Goal: Task Accomplishment & Management: Manage account settings

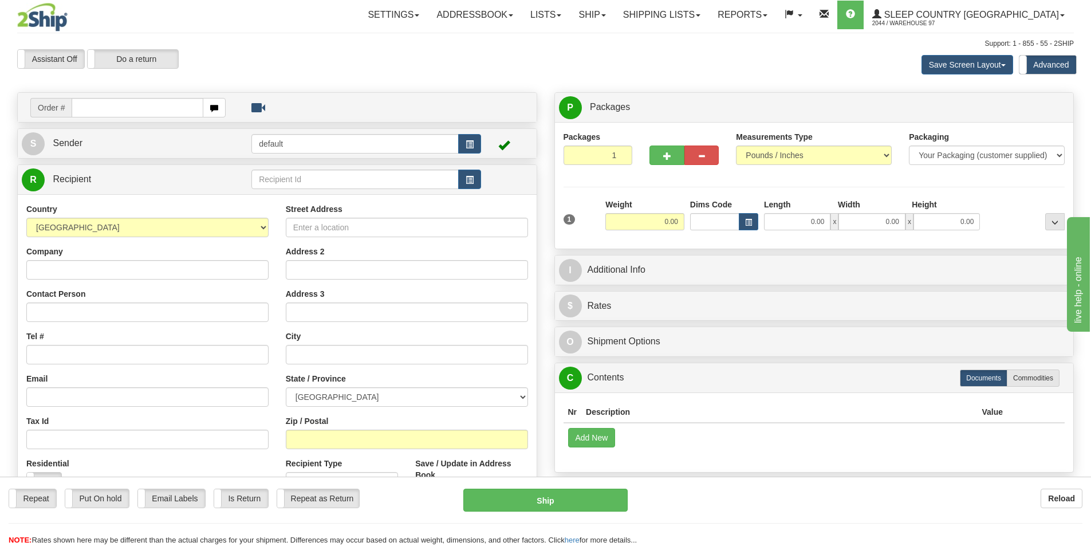
click at [782, 518] on div "Repeat Repeat Put On hold Put On hold Print Order Slip Print Order Slip Email L…" at bounding box center [545, 517] width 1091 height 57
click at [88, 112] on input "text" at bounding box center [138, 107] width 132 height 19
type input "9002I155682"
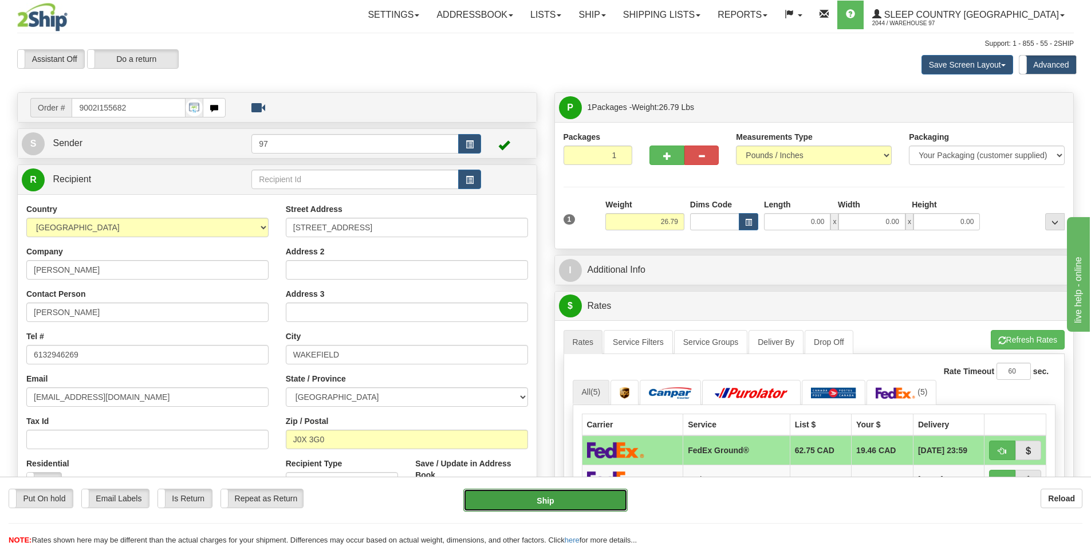
click at [603, 505] on button "Ship" at bounding box center [545, 500] width 164 height 23
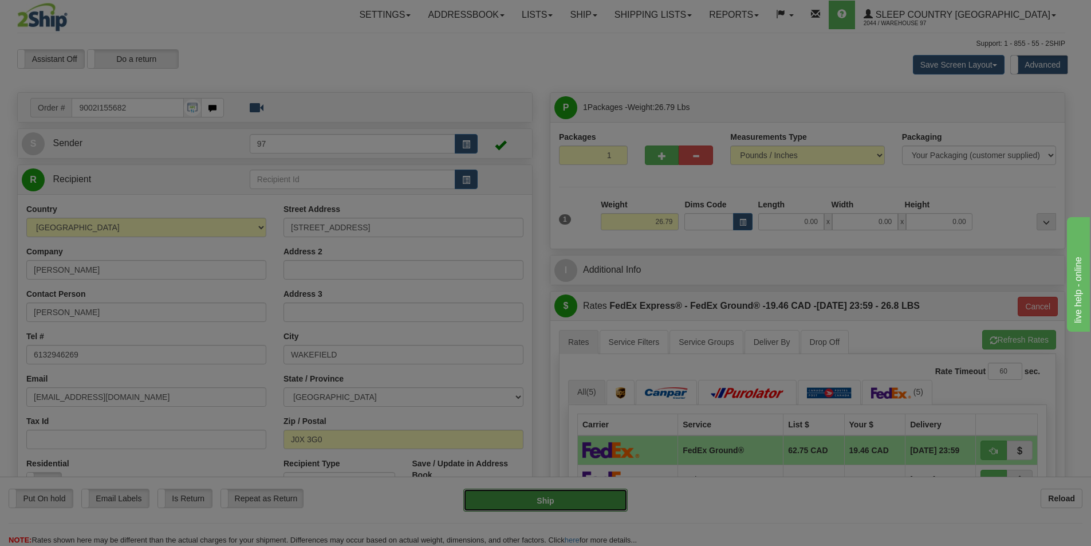
type input "92"
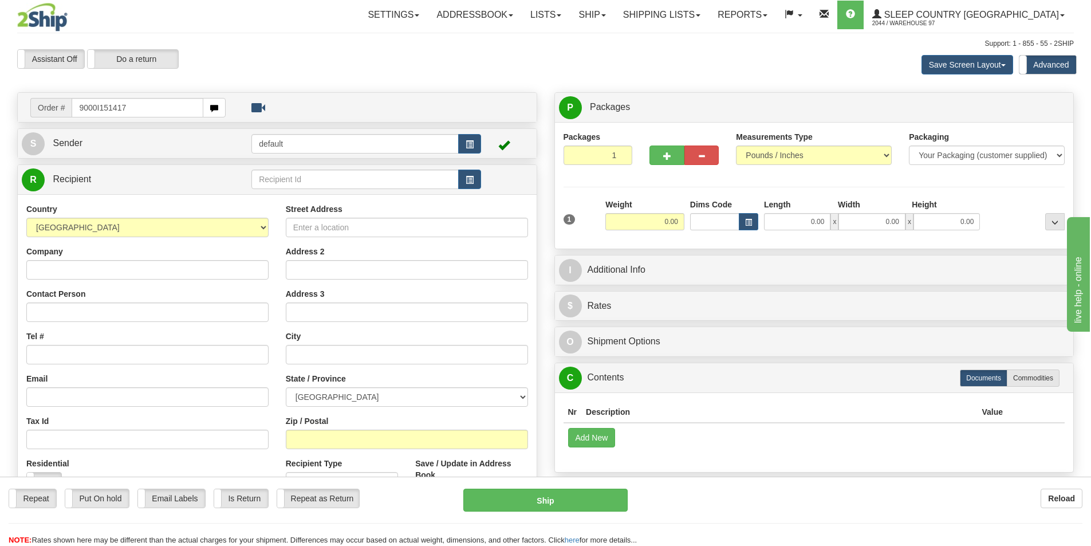
type input "9000I151417"
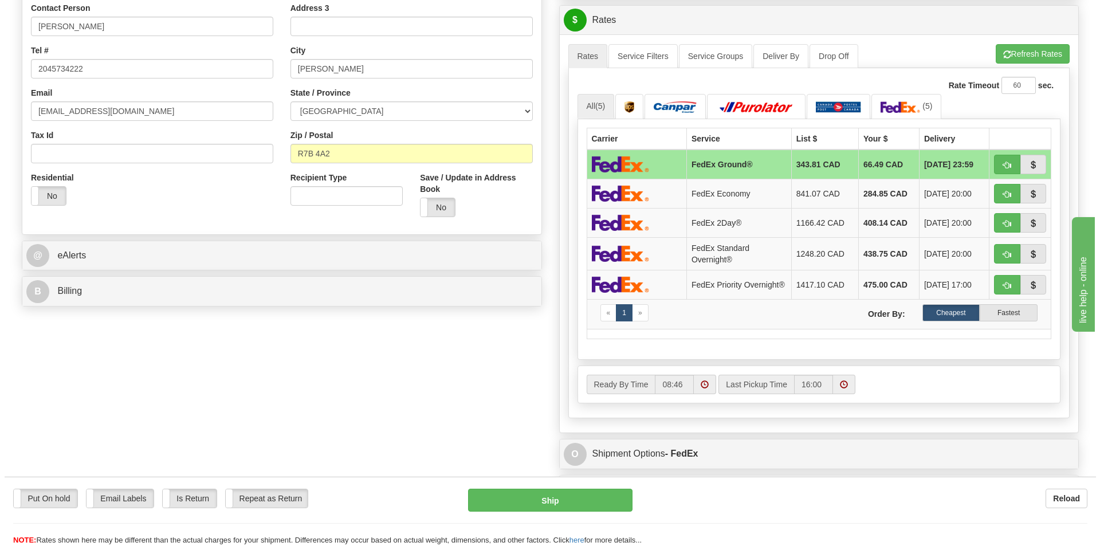
scroll to position [286, 0]
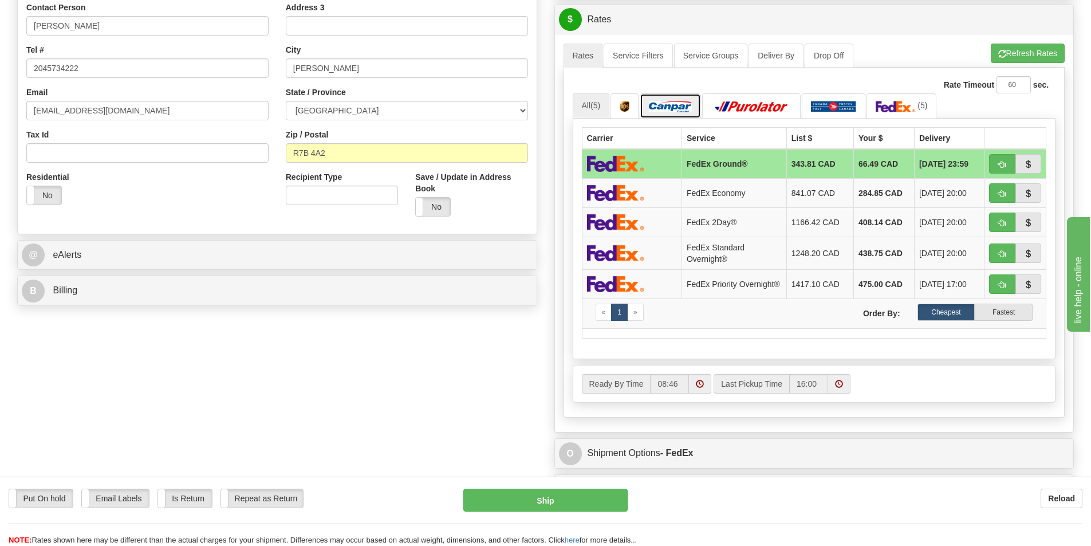
click at [674, 105] on img at bounding box center [670, 106] width 43 height 11
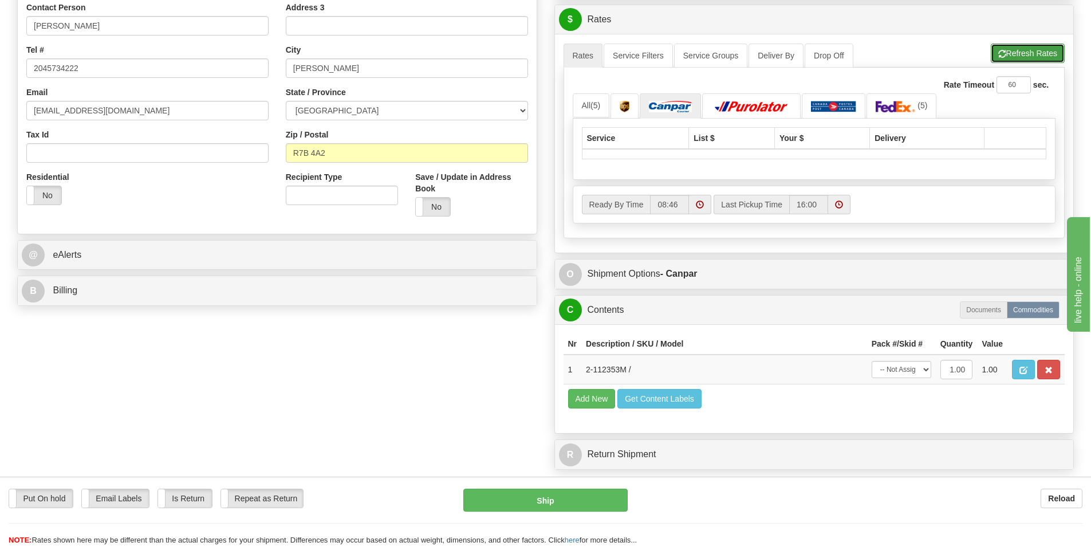
click at [1028, 53] on button "Refresh Rates" at bounding box center [1028, 53] width 74 height 19
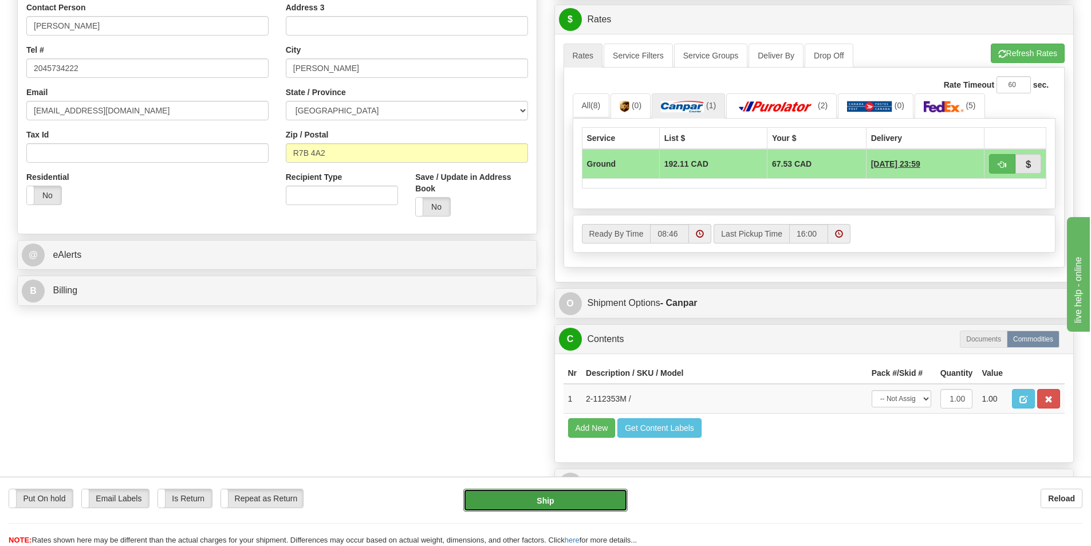
click at [596, 501] on button "Ship" at bounding box center [545, 500] width 164 height 23
type input "1"
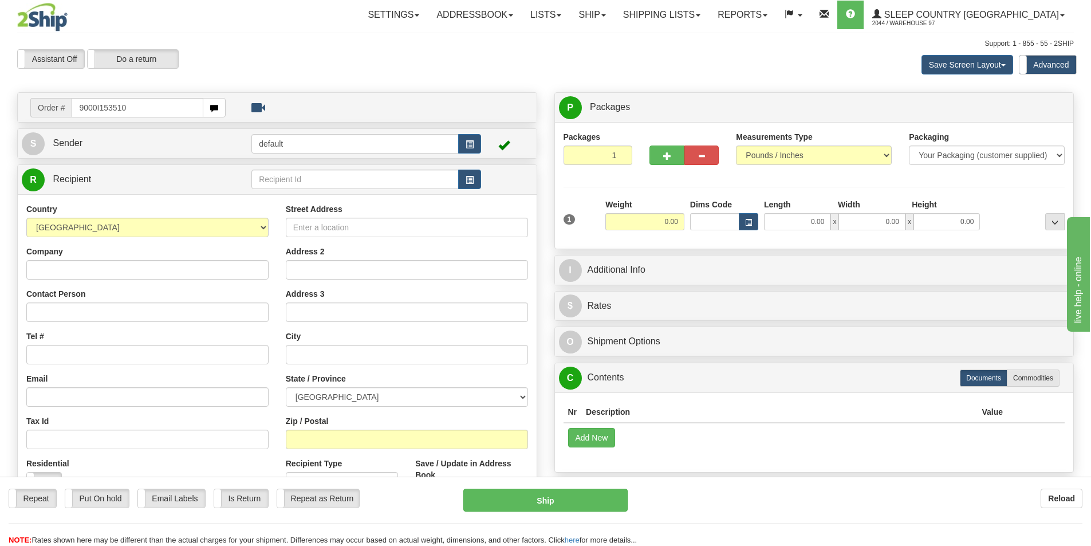
type input "9000I153510"
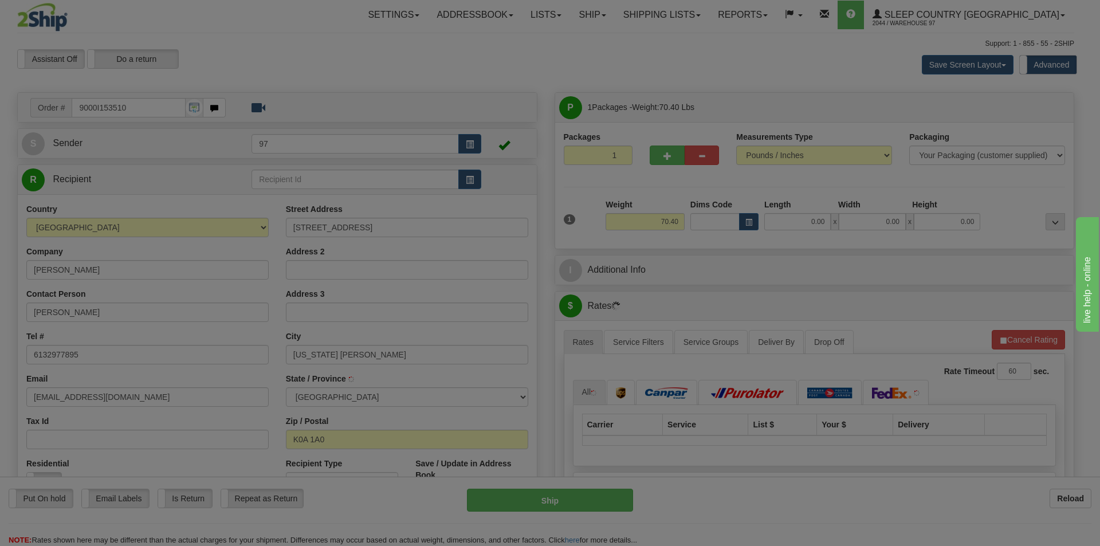
type input "ALMONTE"
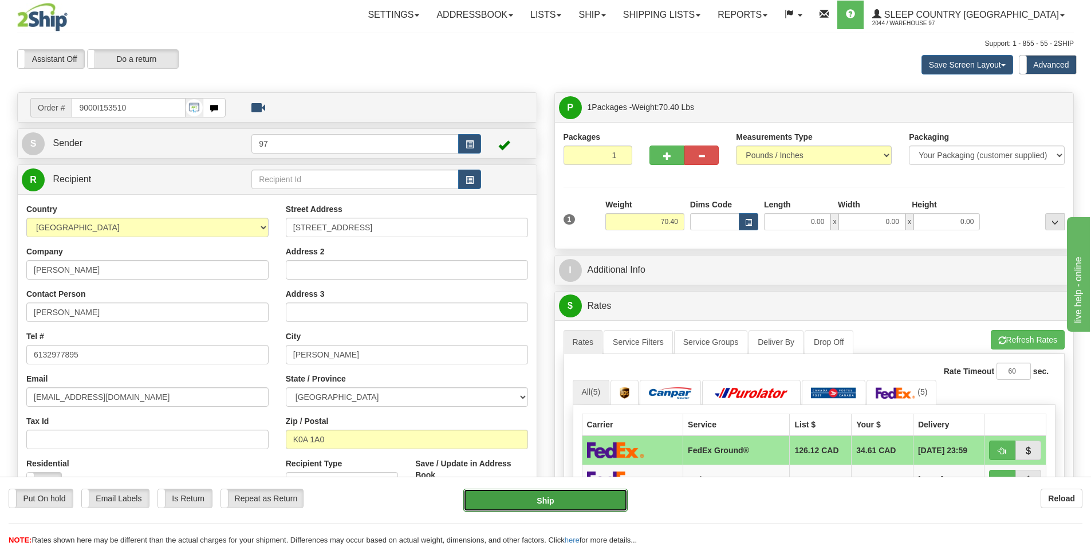
click at [612, 496] on button "Ship" at bounding box center [545, 500] width 164 height 23
type input "92"
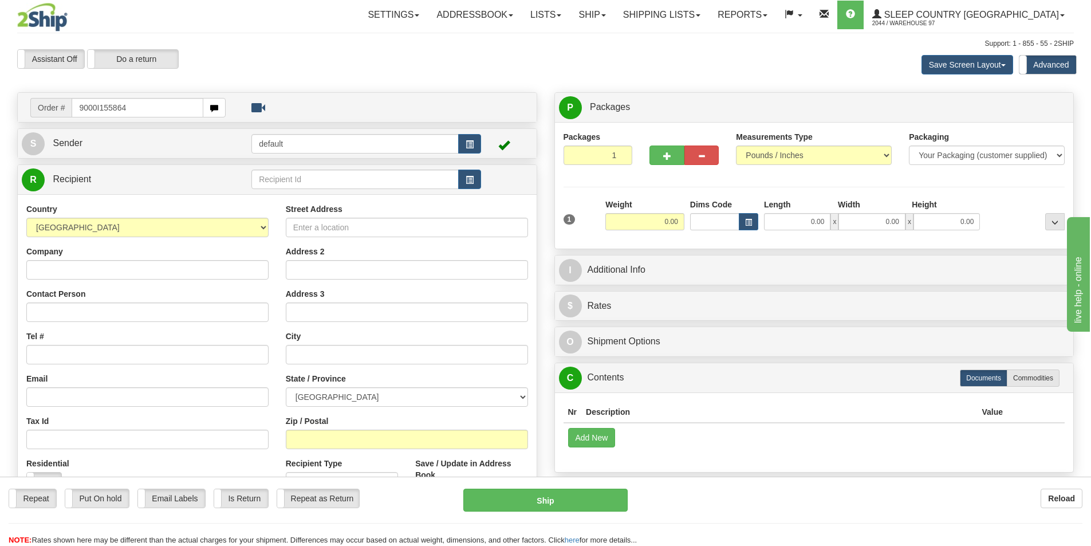
type input "9000I155864"
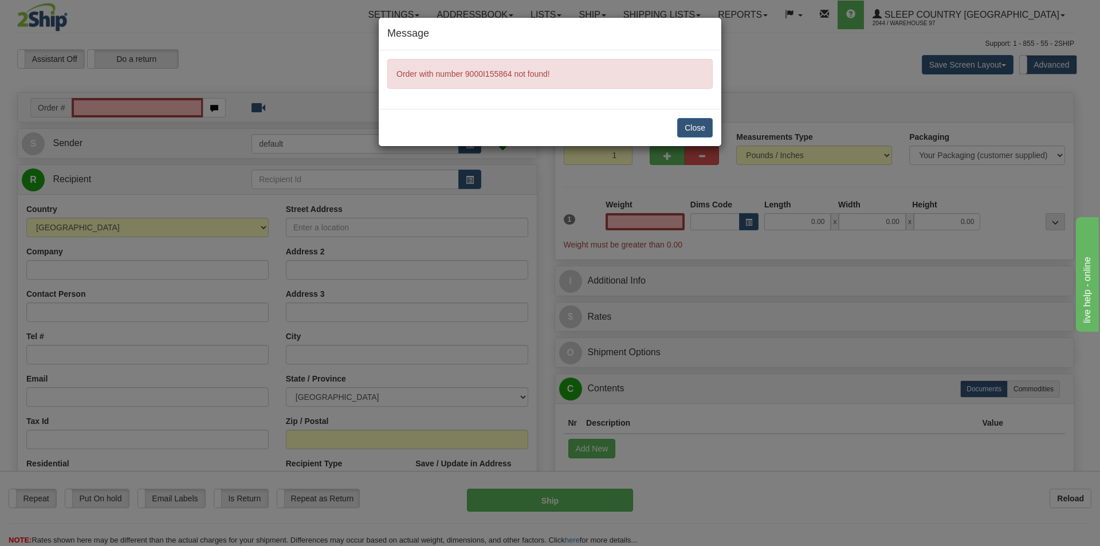
type input "0.00"
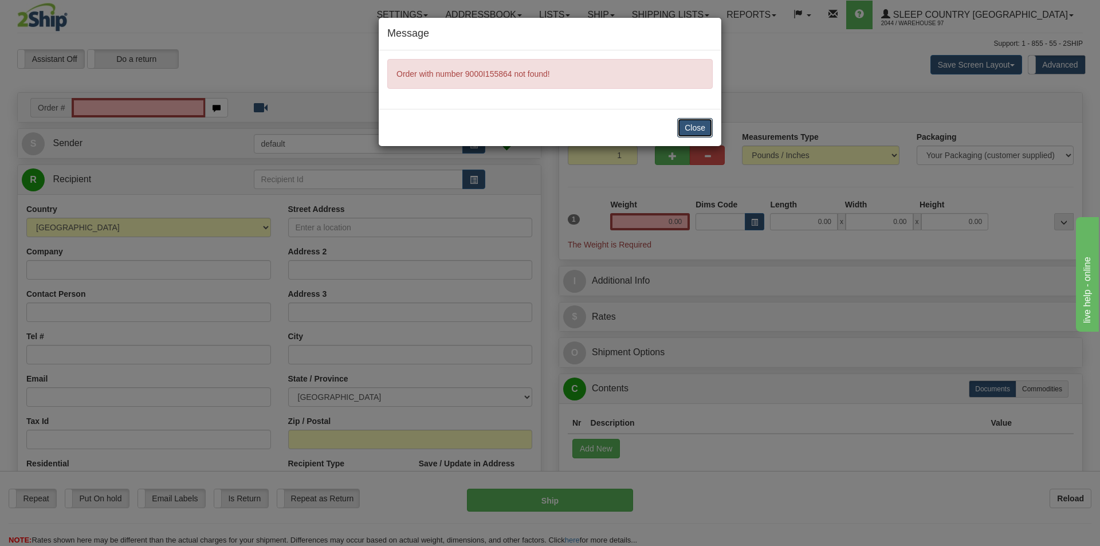
click at [691, 127] on button "Close" at bounding box center [695, 127] width 36 height 19
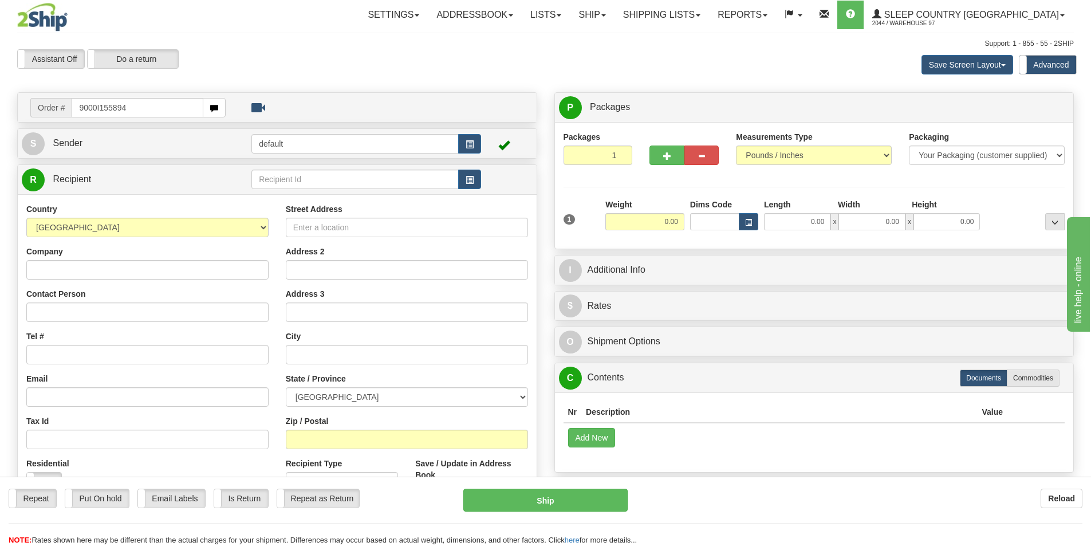
type input "9000I155894"
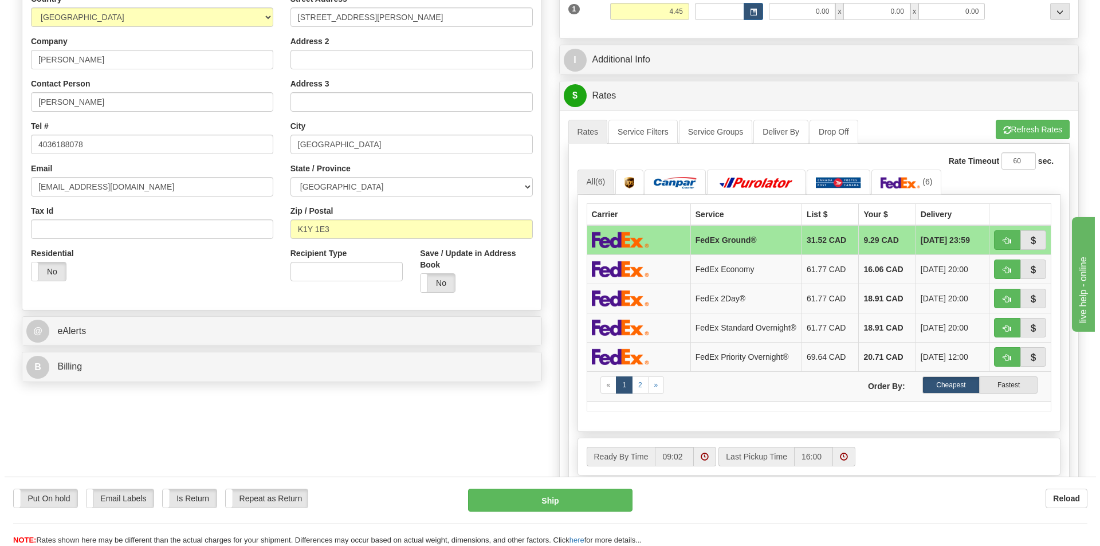
scroll to position [286, 0]
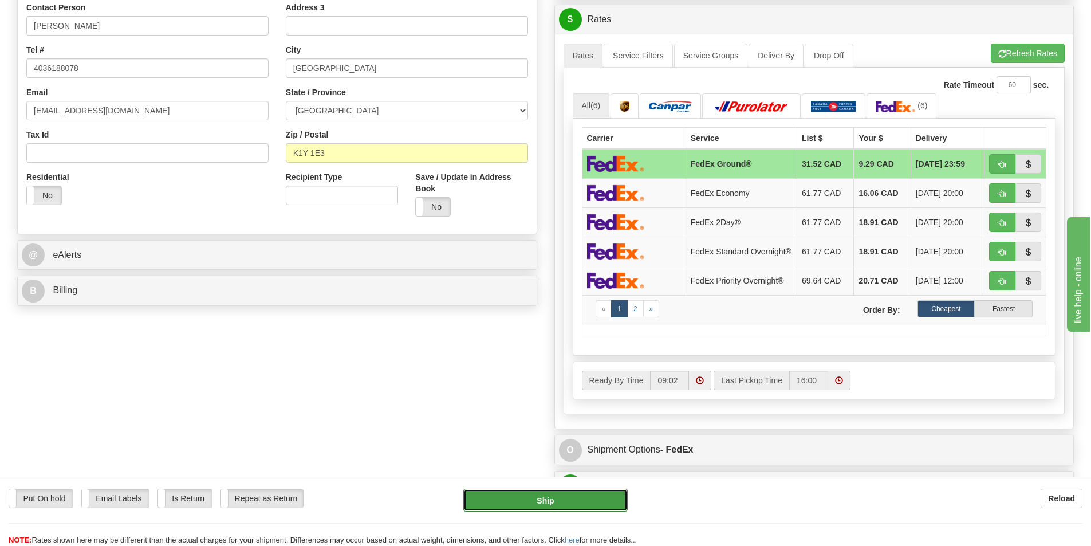
click at [607, 492] on button "Ship" at bounding box center [545, 500] width 164 height 23
type input "92"
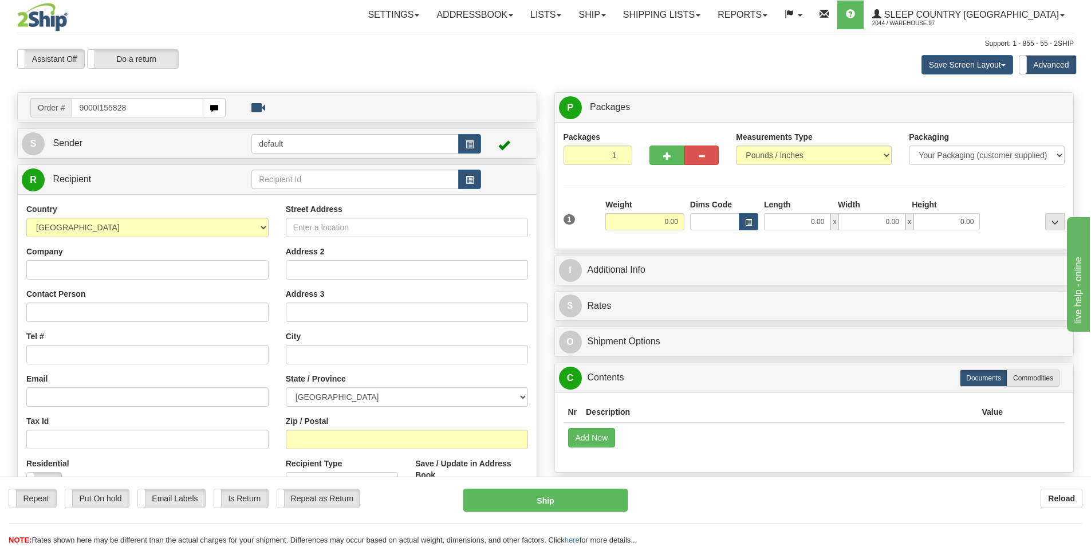
type input "9000I155828"
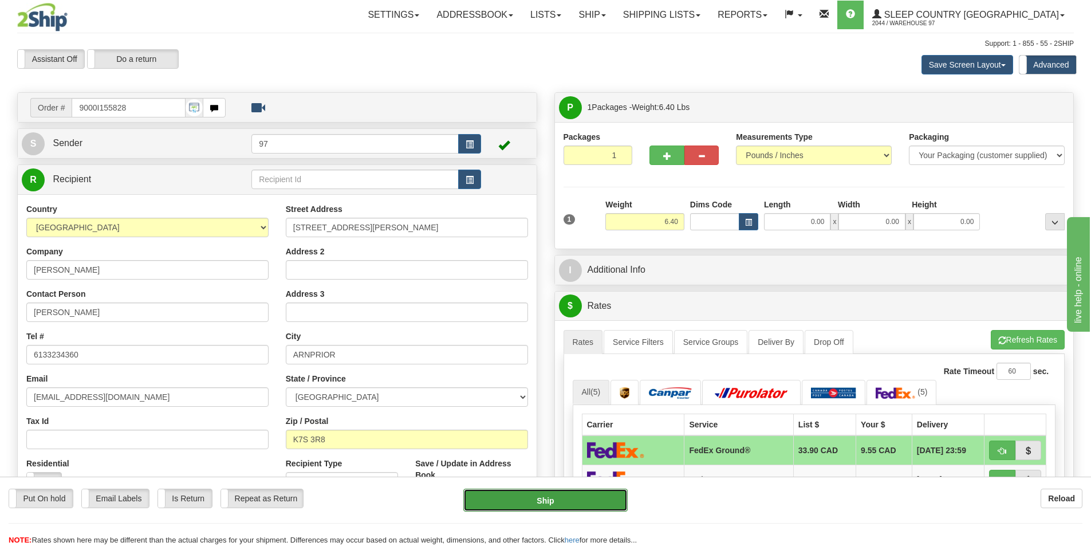
click at [597, 494] on button "Ship" at bounding box center [545, 500] width 164 height 23
type input "92"
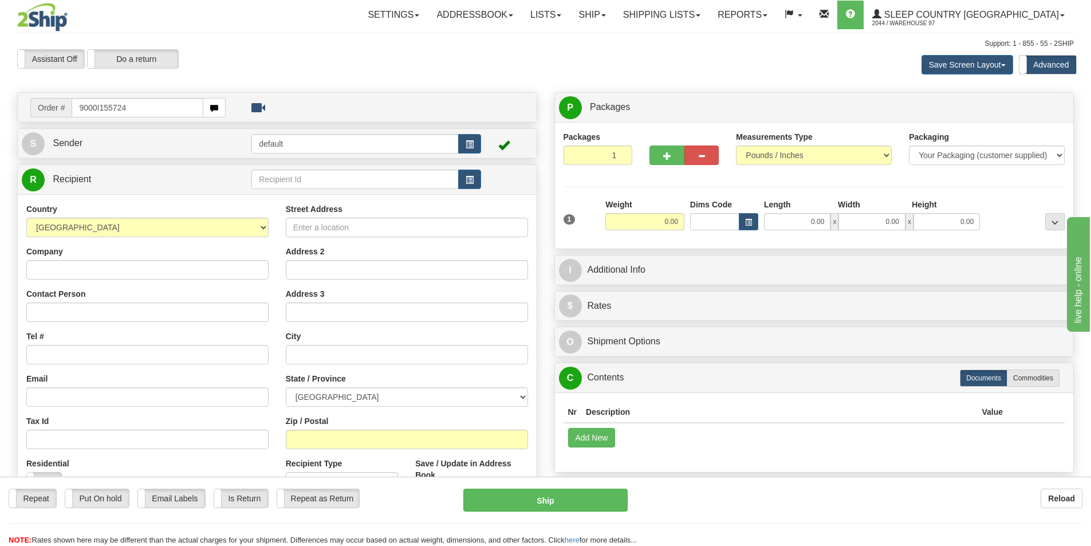
type input "9000I155724"
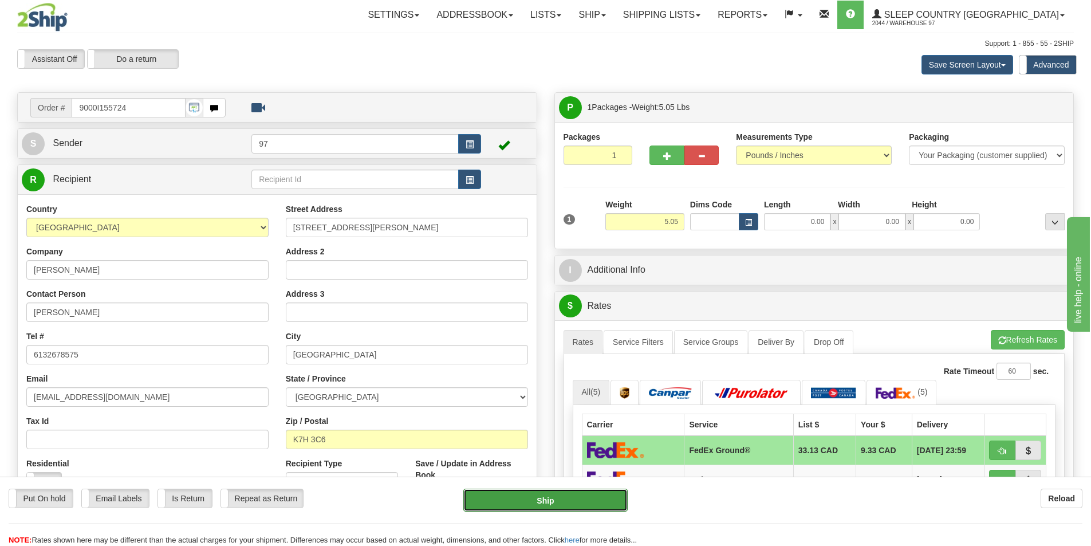
click at [603, 500] on button "Ship" at bounding box center [545, 500] width 164 height 23
type input "92"
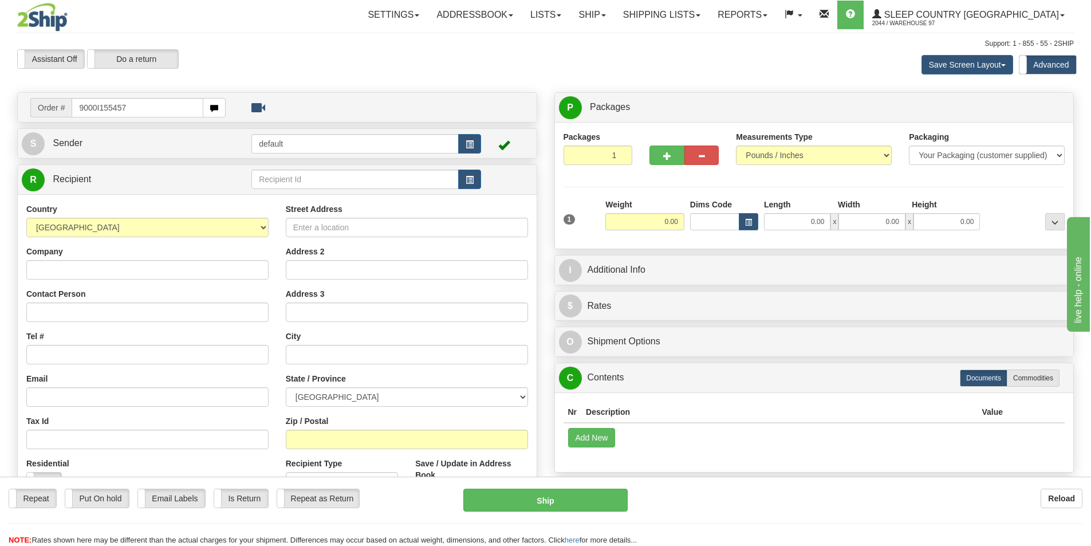
type input "9000I155457"
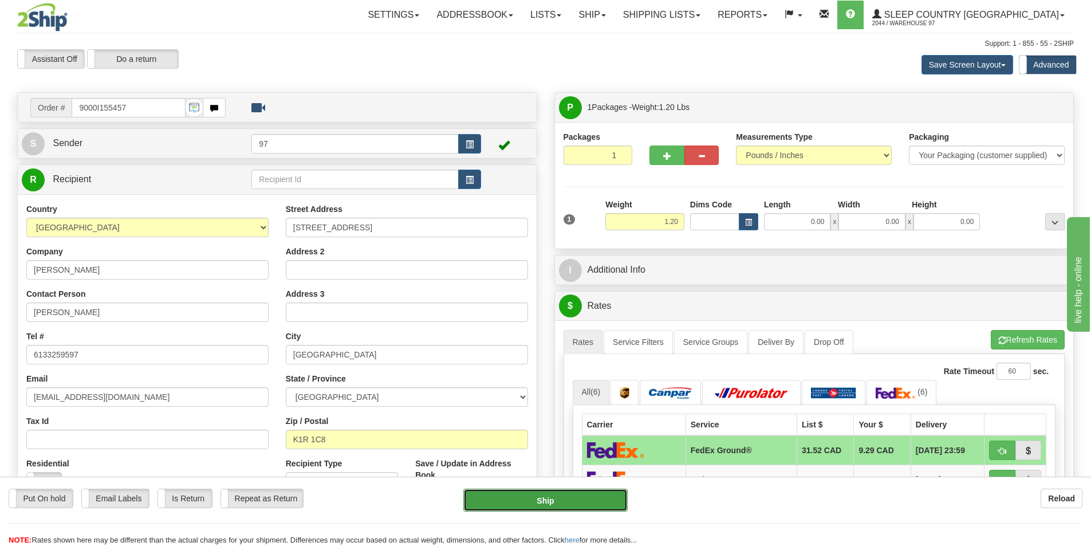
click at [621, 503] on button "Ship" at bounding box center [545, 500] width 164 height 23
type input "92"
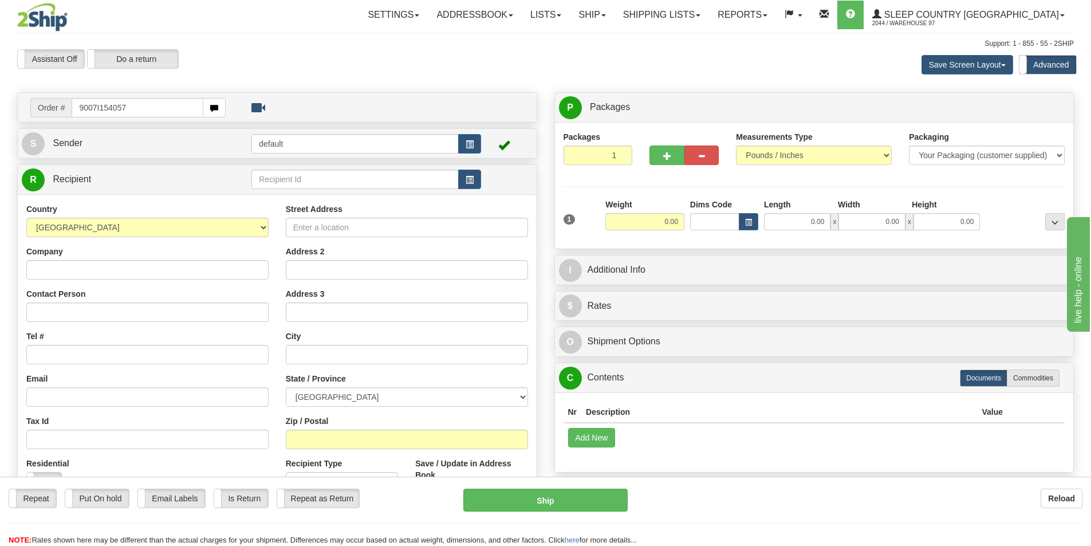
type input "9007I154057"
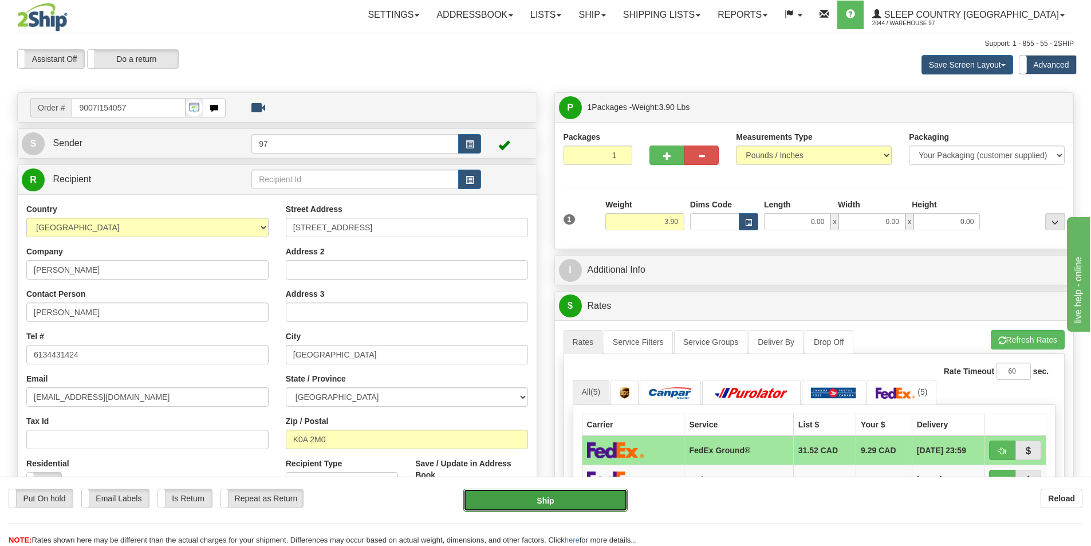
click at [625, 503] on button "Ship" at bounding box center [545, 500] width 164 height 23
type input "92"
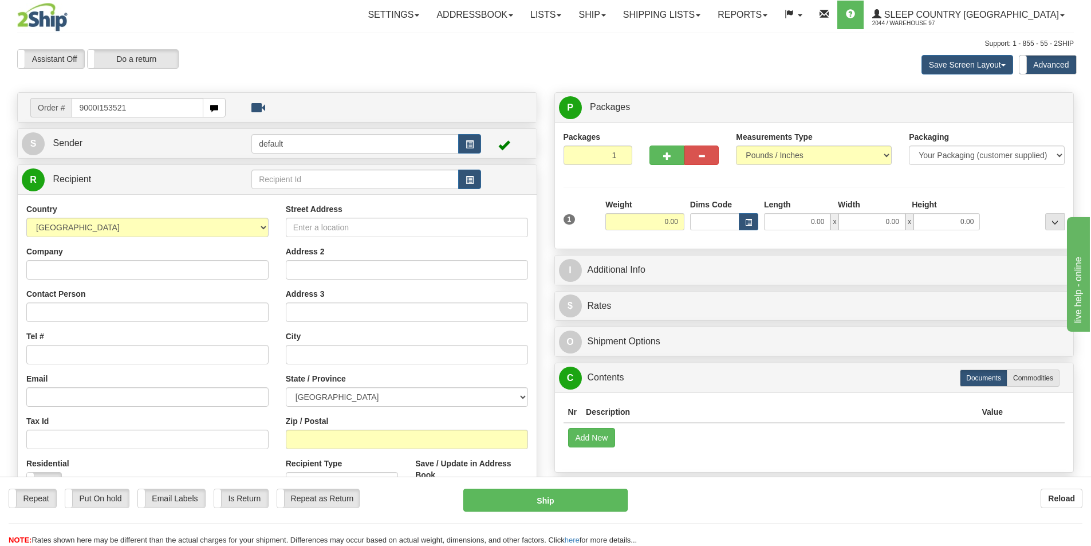
type input "9000I153521"
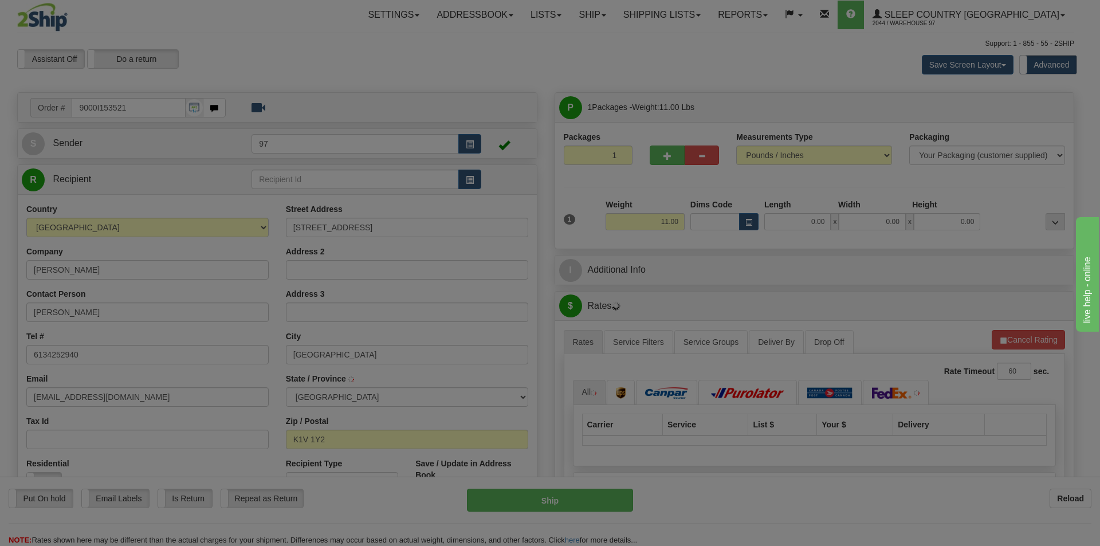
type input "GLOUCESTER"
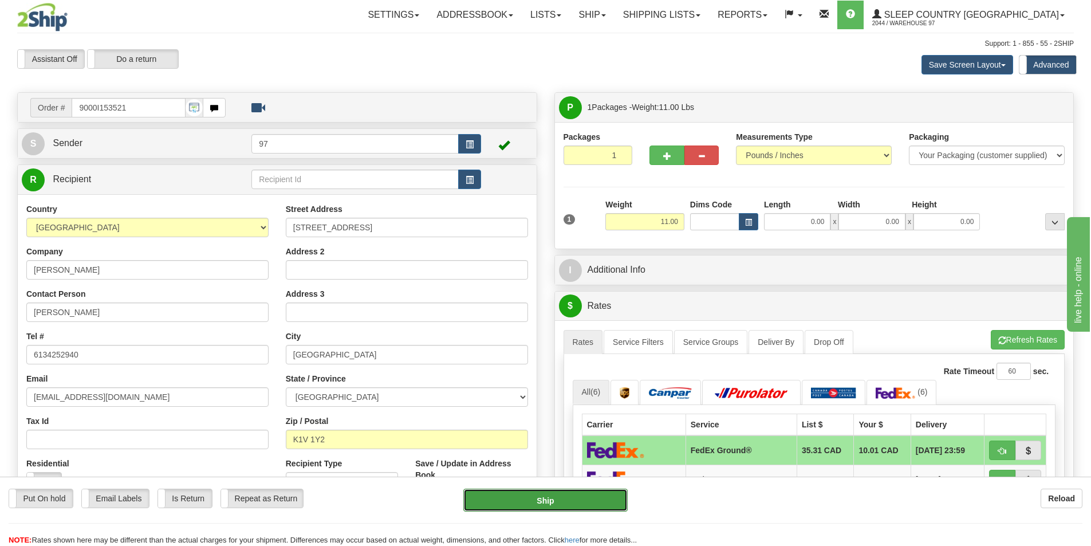
click at [585, 499] on button "Ship" at bounding box center [545, 500] width 164 height 23
type input "92"
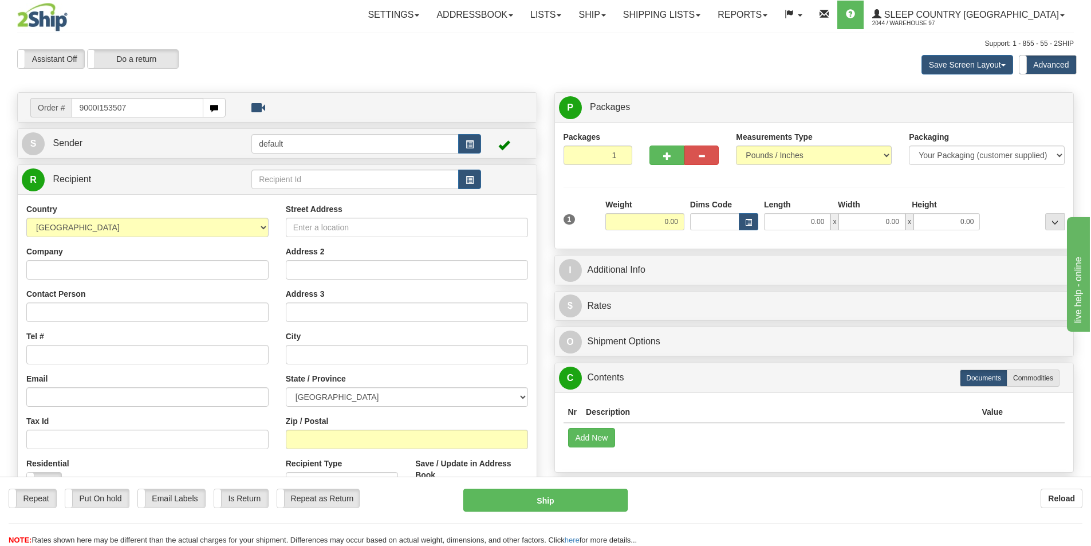
type input "9000I153507"
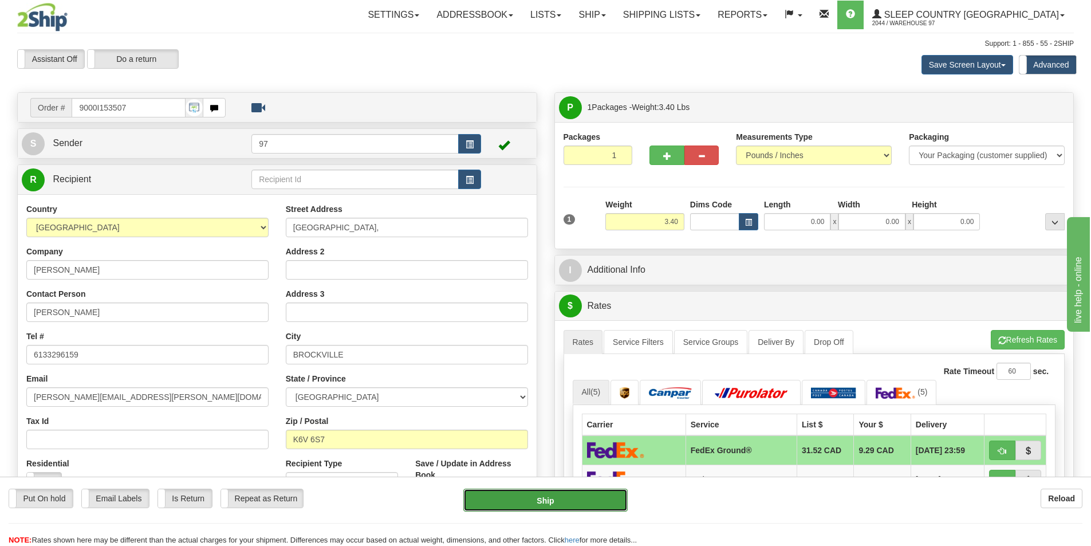
click at [622, 500] on button "Ship" at bounding box center [545, 500] width 164 height 23
type input "92"
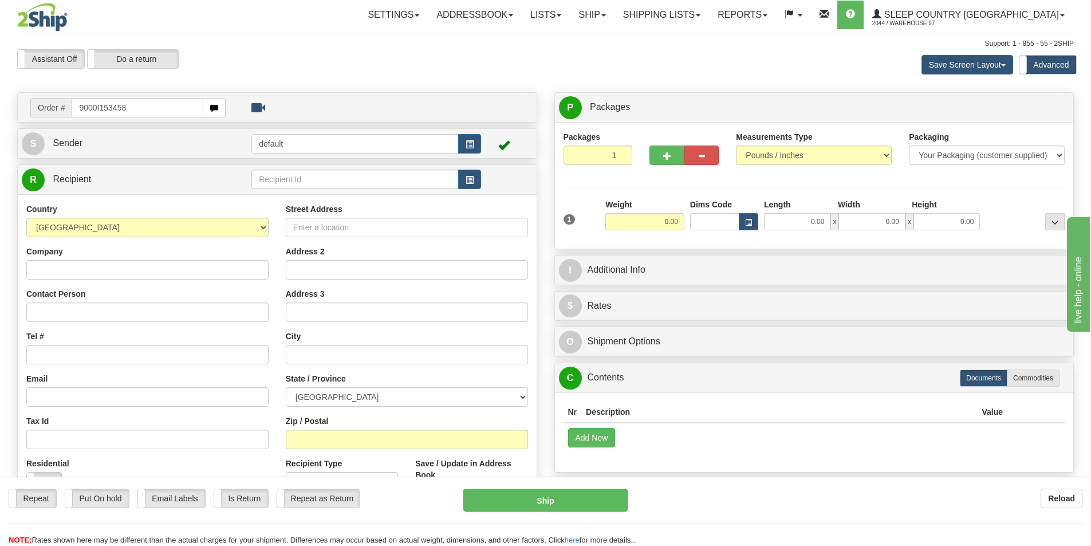
type input "9000I153458"
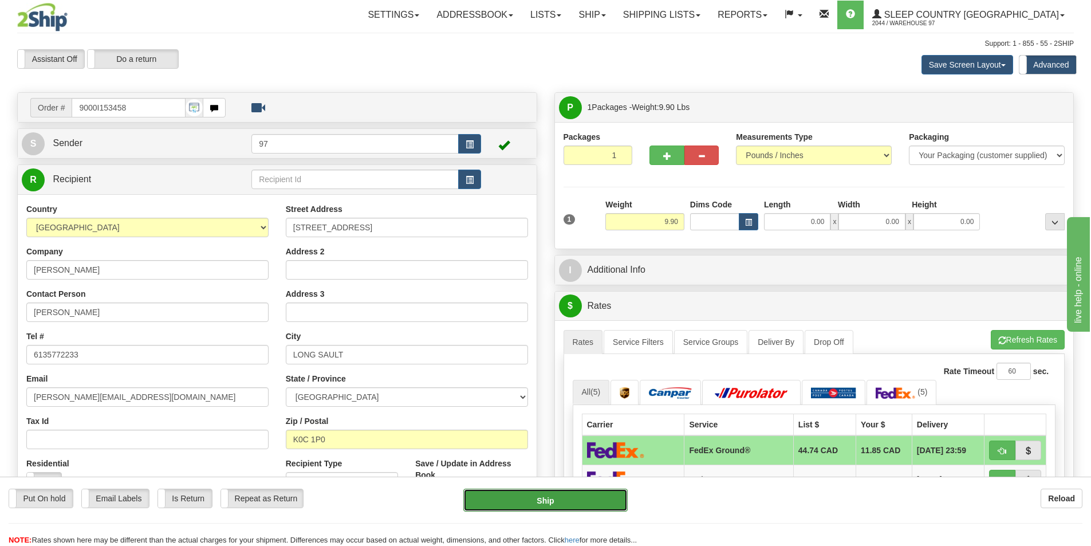
click at [615, 506] on button "Ship" at bounding box center [545, 500] width 164 height 23
type input "92"
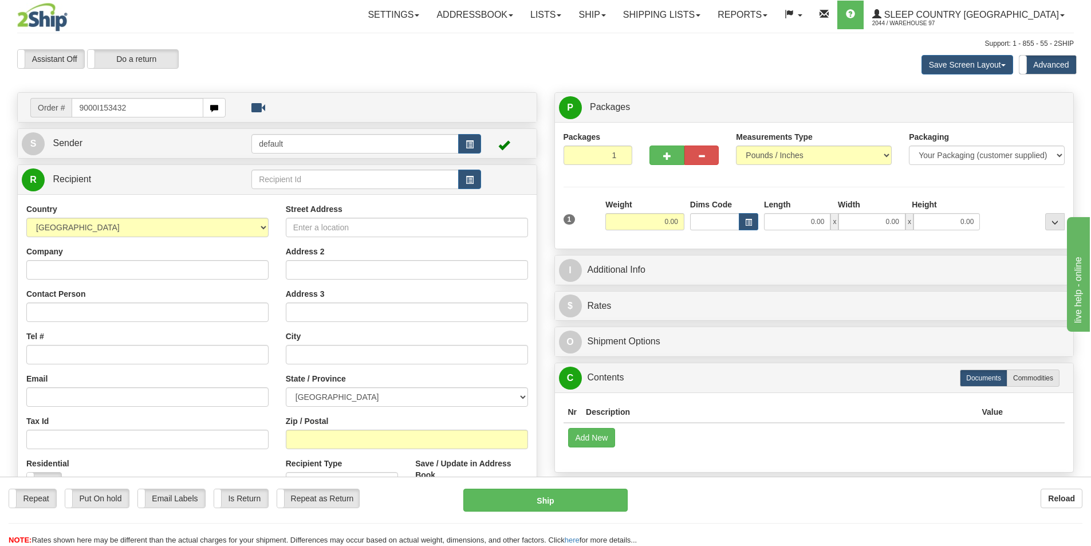
type input "9000I153432"
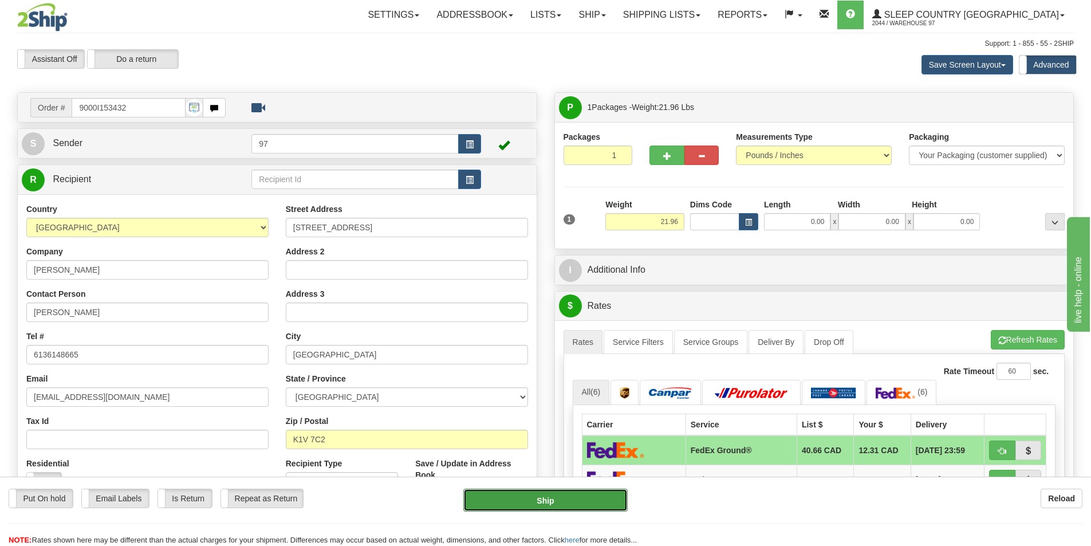
click at [601, 493] on button "Ship" at bounding box center [545, 500] width 164 height 23
type input "92"
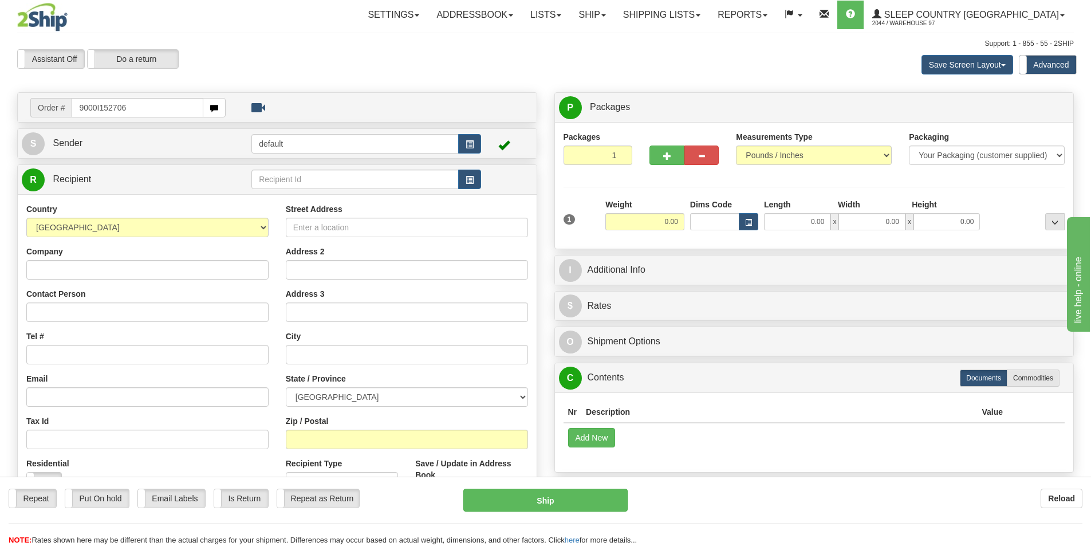
type input "9000I152706"
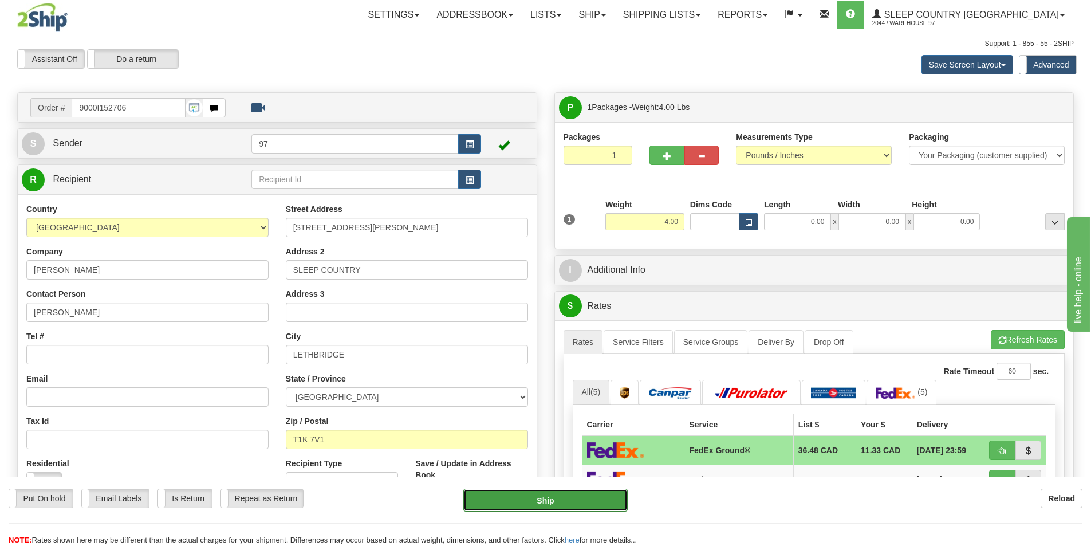
click at [605, 502] on button "Ship" at bounding box center [545, 500] width 164 height 23
type input "92"
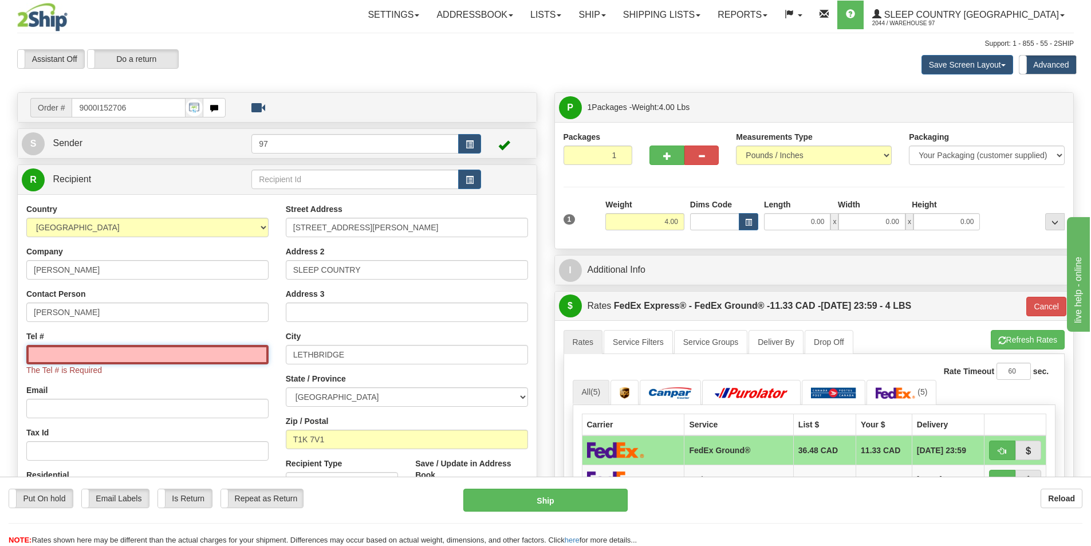
click at [73, 357] on input "Tel #" at bounding box center [147, 354] width 242 height 19
type input "6137491229"
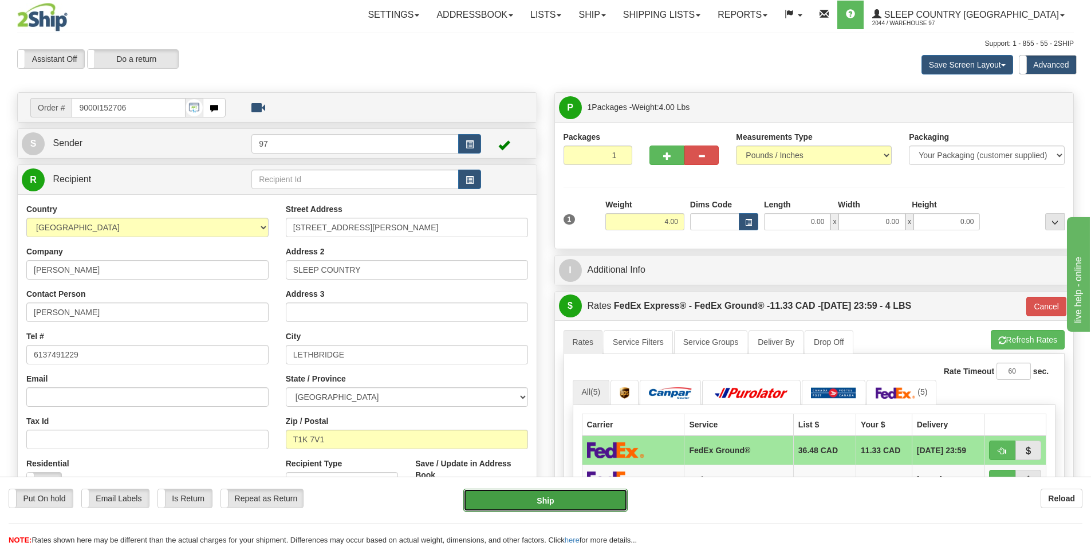
click at [536, 502] on button "Ship" at bounding box center [545, 500] width 164 height 23
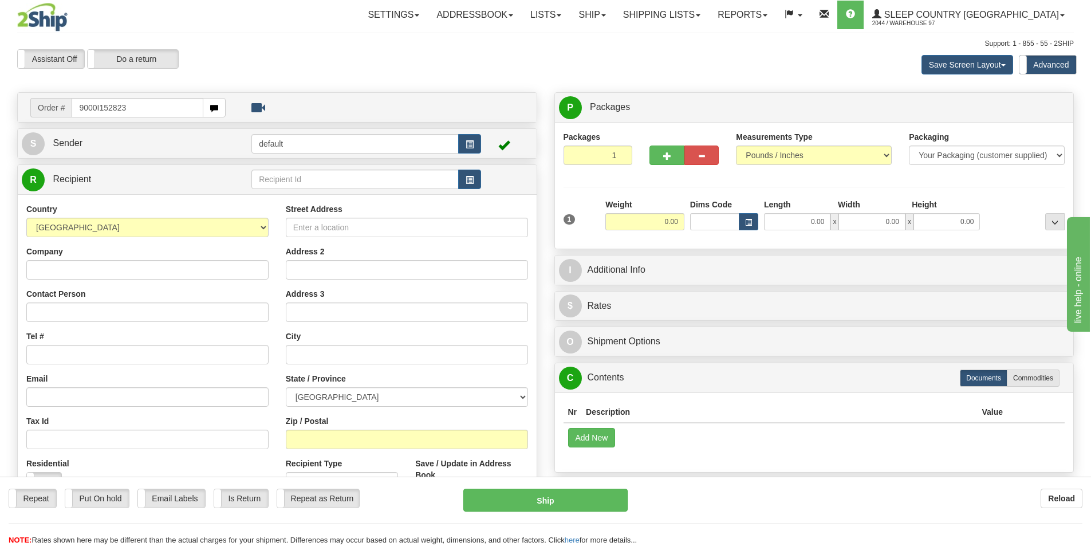
type input "9000I152823"
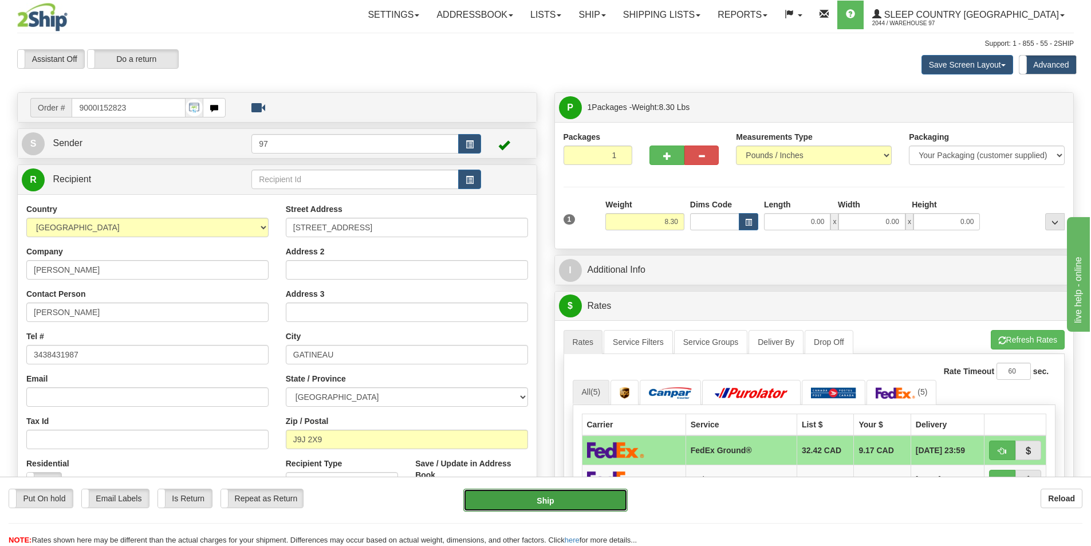
click at [611, 495] on button "Ship" at bounding box center [545, 500] width 164 height 23
type input "92"
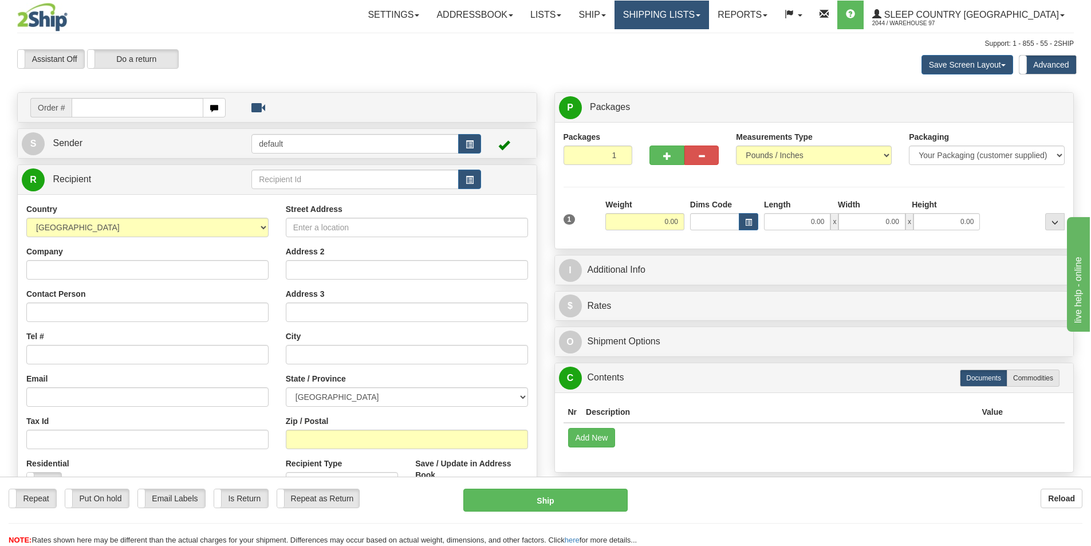
click at [709, 9] on link "Shipping lists" at bounding box center [662, 15] width 95 height 29
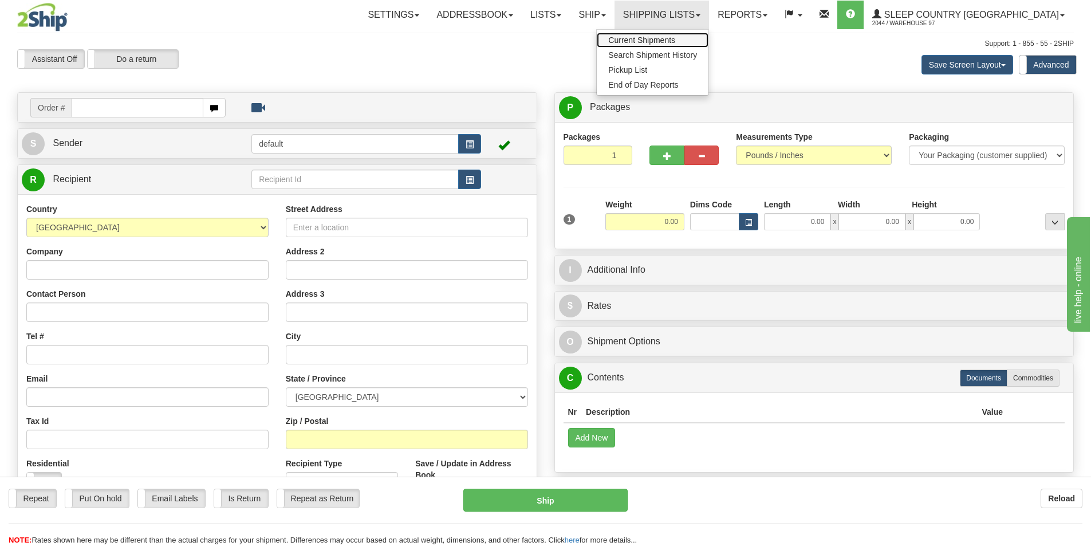
click at [675, 41] on span "Current Shipments" at bounding box center [641, 40] width 67 height 9
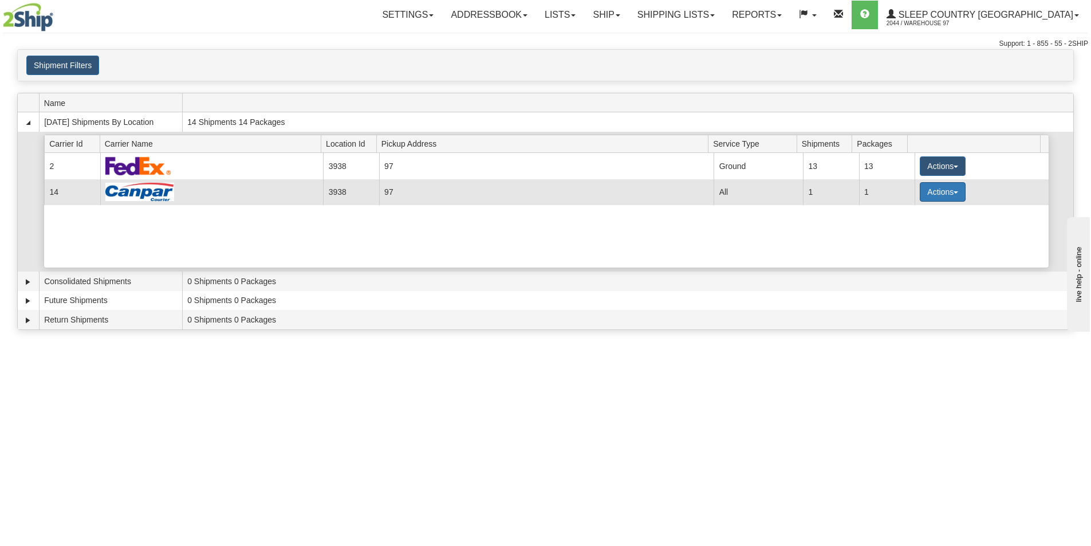
click at [934, 189] on button "Actions" at bounding box center [943, 191] width 46 height 19
click at [910, 232] on span "Close" at bounding box center [898, 228] width 26 height 8
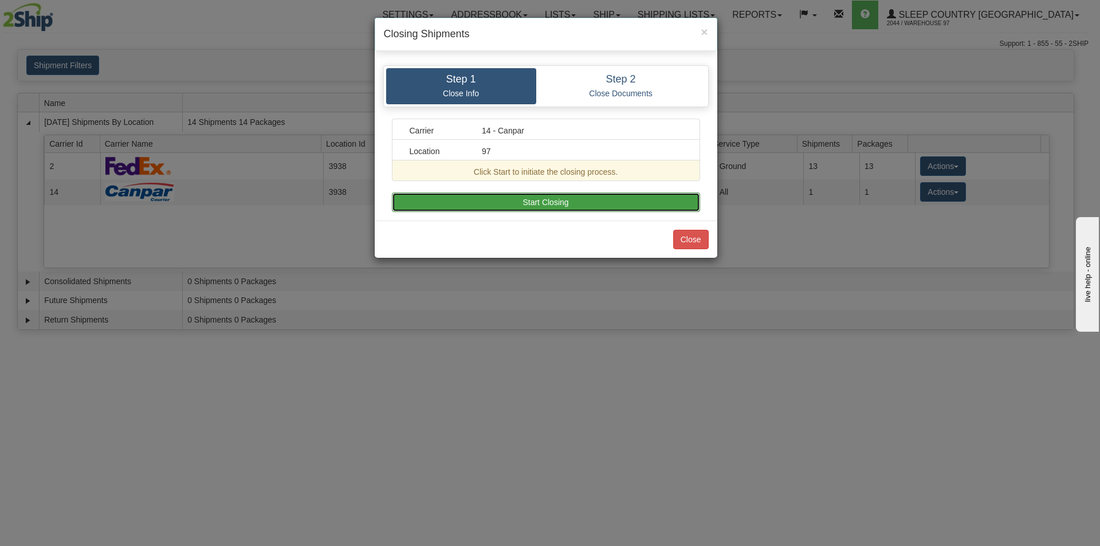
click at [548, 200] on button "Start Closing" at bounding box center [546, 201] width 308 height 19
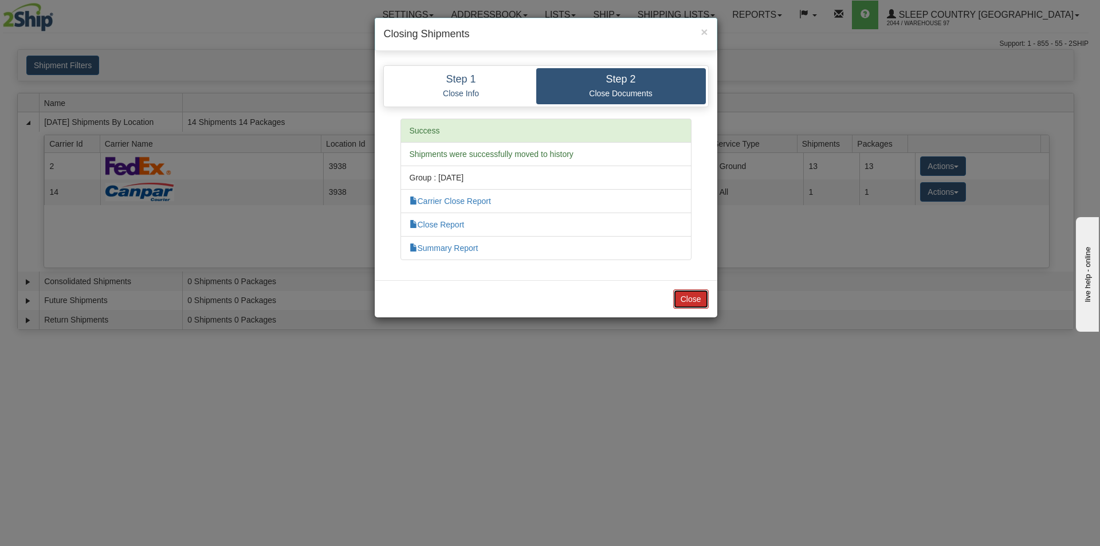
click at [699, 301] on button "Close" at bounding box center [691, 298] width 36 height 19
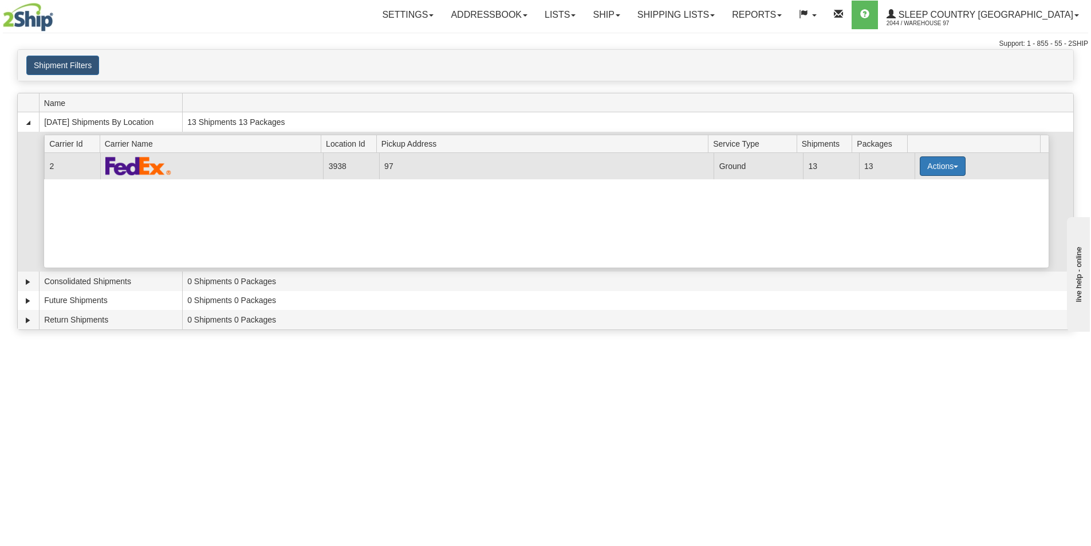
click at [930, 167] on button "Actions" at bounding box center [943, 165] width 46 height 19
click at [906, 201] on span "Close" at bounding box center [898, 202] width 26 height 8
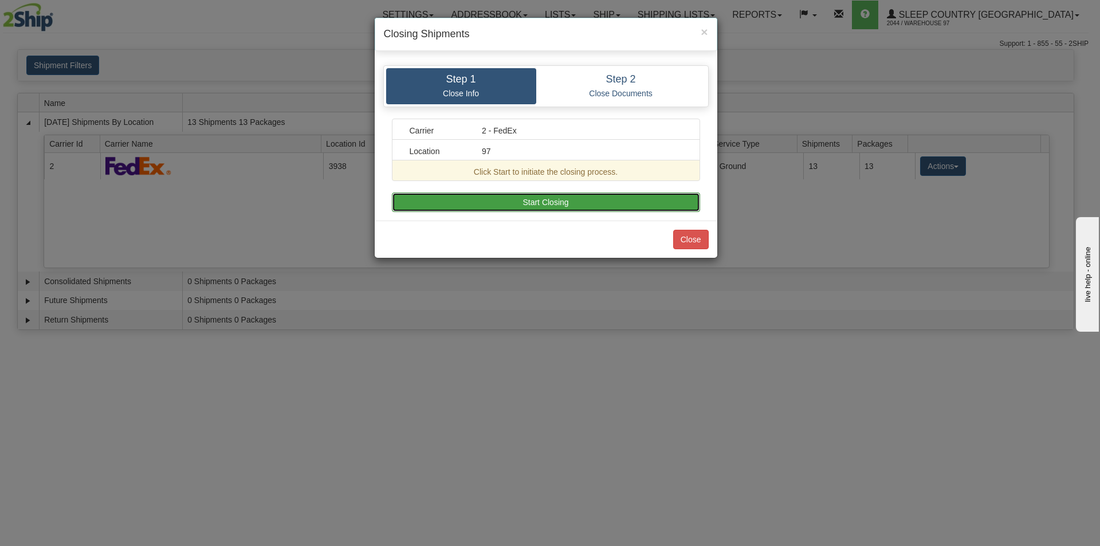
click at [584, 203] on button "Start Closing" at bounding box center [546, 201] width 308 height 19
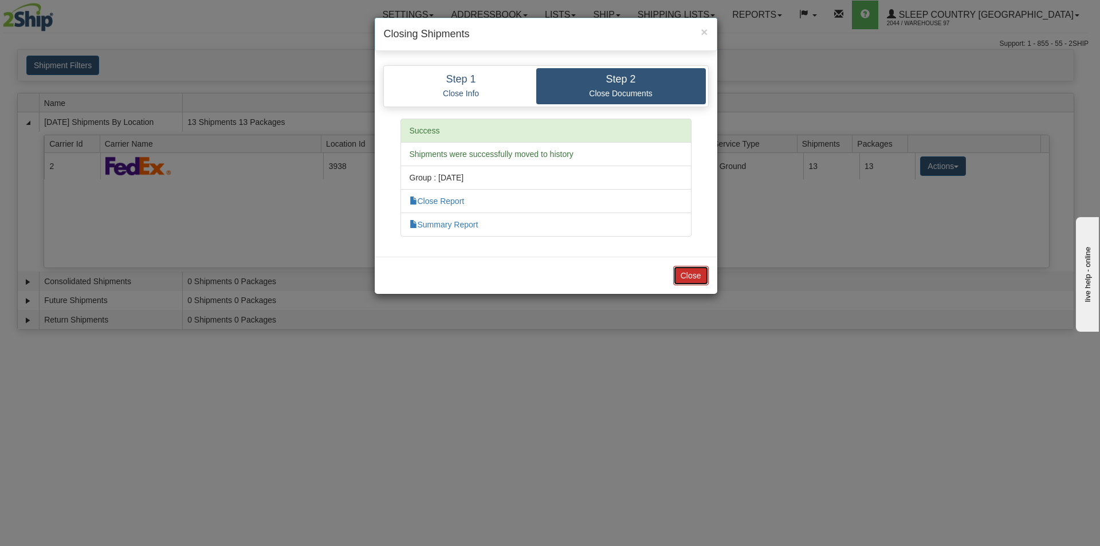
click at [682, 278] on button "Close" at bounding box center [691, 275] width 36 height 19
